Goal: Check status

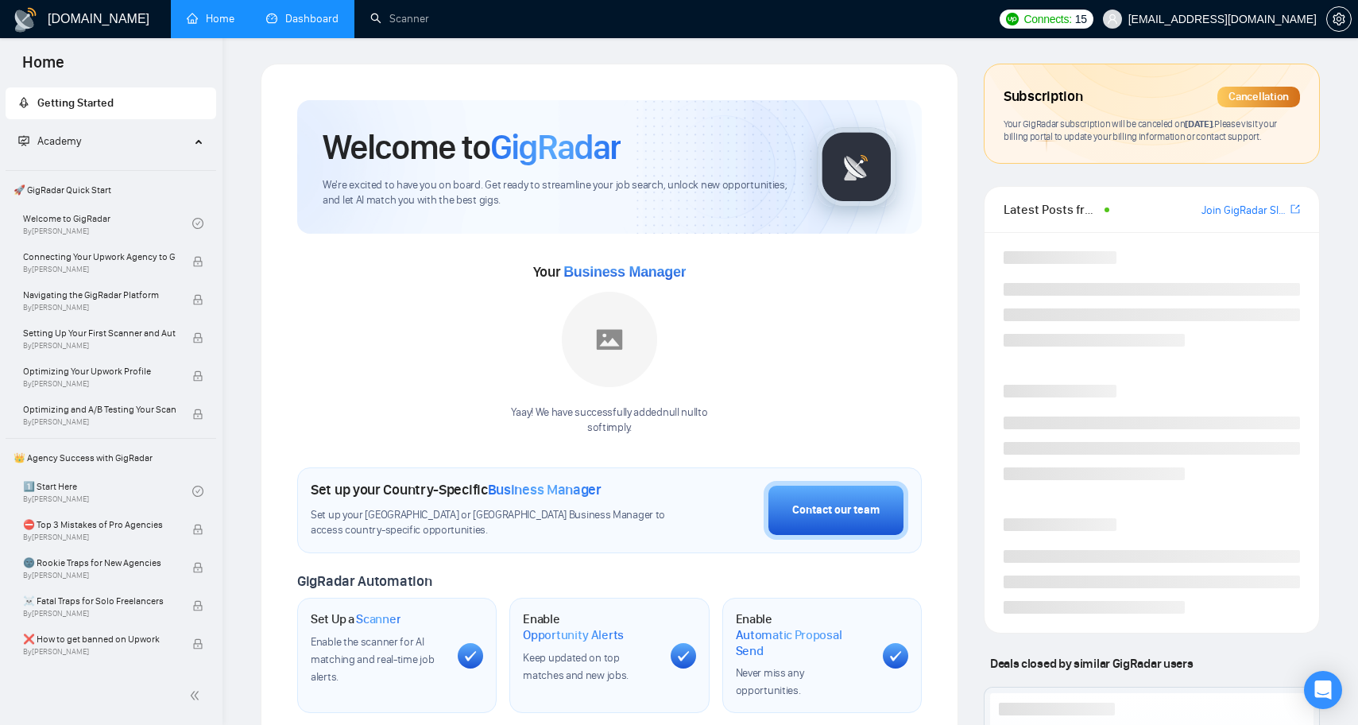
click at [316, 19] on link "Dashboard" at bounding box center [302, 19] width 72 height 14
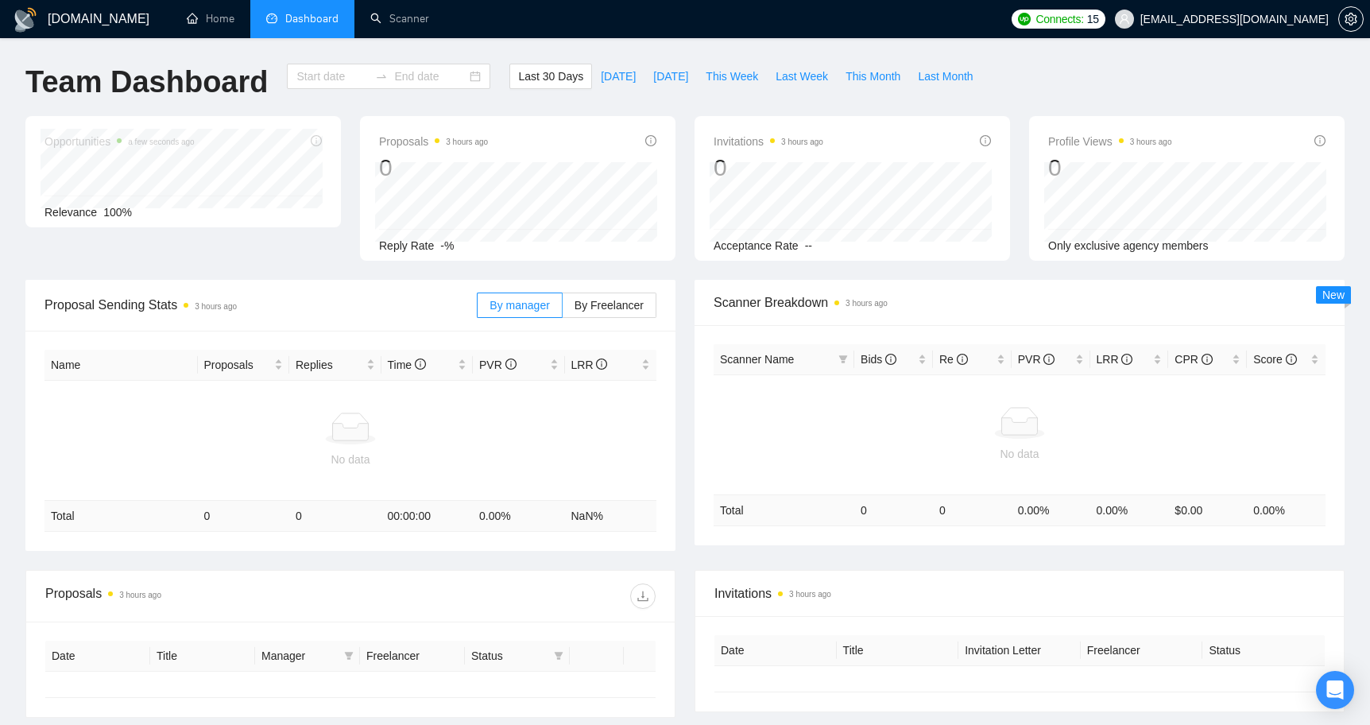
type input "[DATE]"
